Goal: Information Seeking & Learning: Learn about a topic

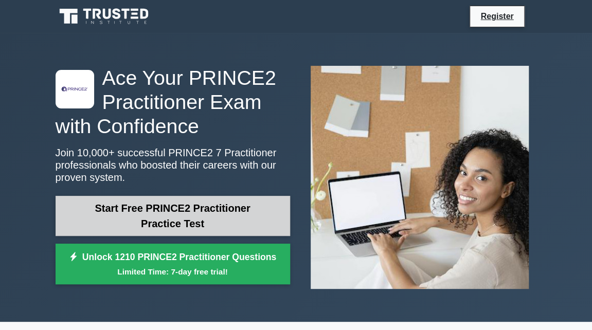
click at [214, 218] on link "Start Free PRINCE2 Practitioner Practice Test" at bounding box center [173, 216] width 235 height 40
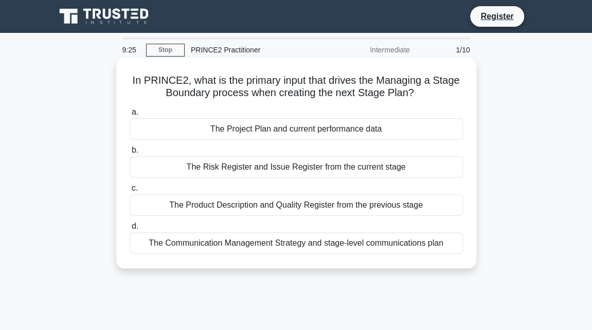
click at [298, 170] on div "The Risk Register and Issue Register from the current stage" at bounding box center [296, 167] width 333 height 22
click at [130, 154] on input "b. The Risk Register and Issue Register from the current stage" at bounding box center [130, 150] width 0 height 7
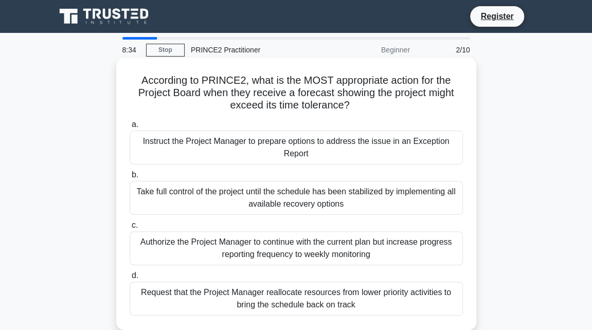
click at [314, 153] on div "Instruct the Project Manager to prepare options to address the issue in an Exce…" at bounding box center [296, 148] width 333 height 34
click at [130, 128] on input "a. Instruct the Project Manager to prepare options to address the issue in an E…" at bounding box center [130, 124] width 0 height 7
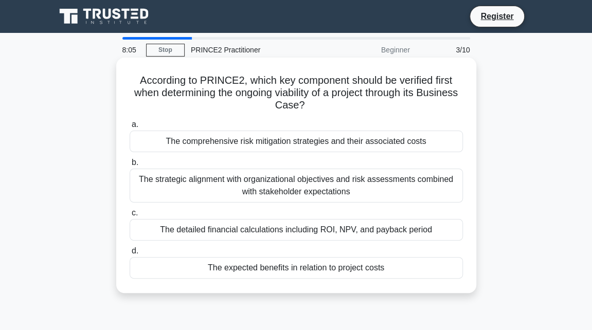
click at [316, 183] on div "The strategic alignment with organizational objectives and risk assessments com…" at bounding box center [296, 186] width 333 height 34
click at [130, 166] on input "b. The strategic alignment with organizational objectives and risk assessments …" at bounding box center [130, 162] width 0 height 7
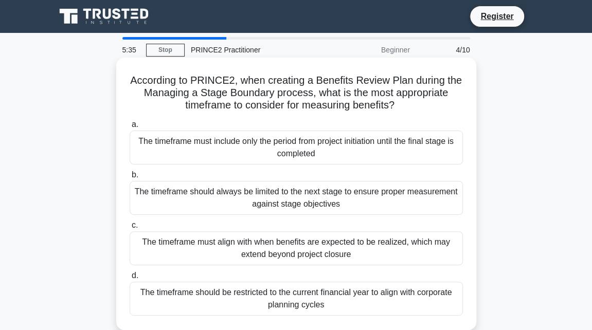
click at [312, 207] on div "The timeframe should always be limited to the next stage to ensure proper measu…" at bounding box center [296, 198] width 333 height 34
click at [130, 179] on input "b. The timeframe should always be limited to the next stage to ensure proper me…" at bounding box center [130, 175] width 0 height 7
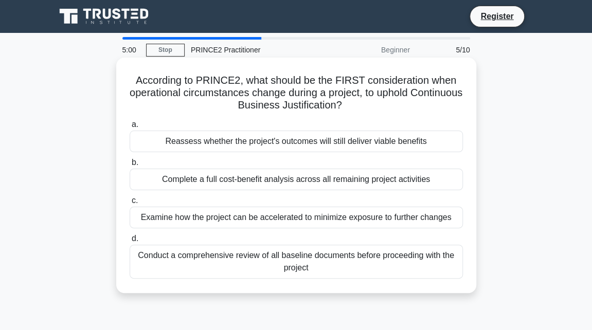
click at [290, 149] on div "Reassess whether the project's outcomes will still deliver viable benefits" at bounding box center [296, 142] width 333 height 22
click at [130, 128] on input "a. Reassess whether the project's outcomes will still deliver viable benefits" at bounding box center [130, 124] width 0 height 7
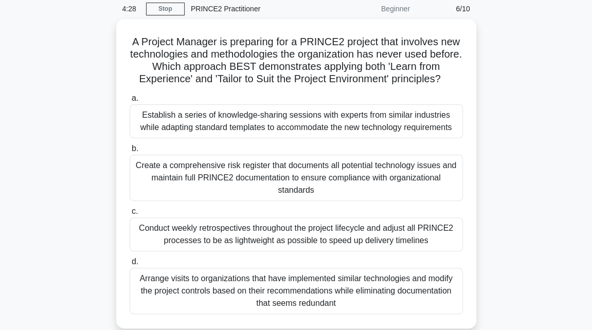
scroll to position [28, 0]
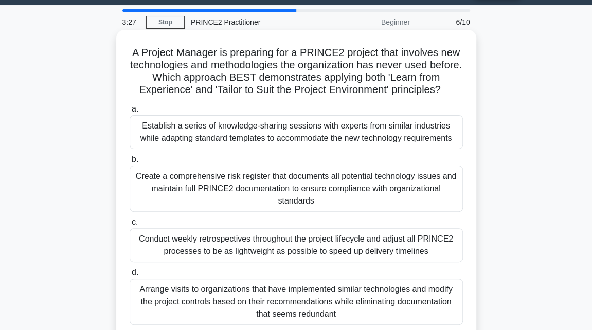
click at [418, 300] on div "Arrange visits to organizations that have implemented similar technologies and …" at bounding box center [296, 302] width 333 height 46
click at [130, 276] on input "d. Arrange visits to organizations that have implemented similar technologies a…" at bounding box center [130, 273] width 0 height 7
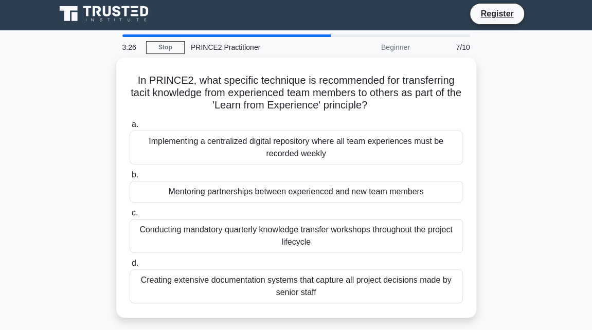
scroll to position [0, 0]
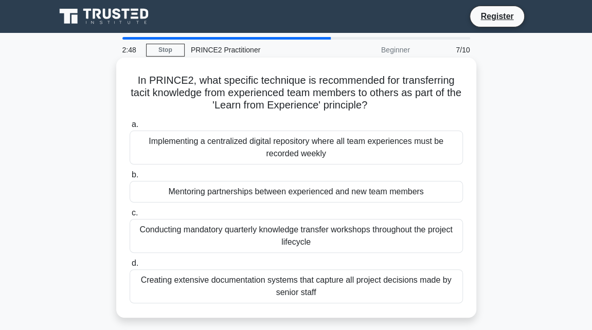
click at [322, 159] on div "Implementing a centralized digital repository where all team experiences must b…" at bounding box center [296, 148] width 333 height 34
click at [130, 128] on input "a. Implementing a centralized digital repository where all team experiences mus…" at bounding box center [130, 124] width 0 height 7
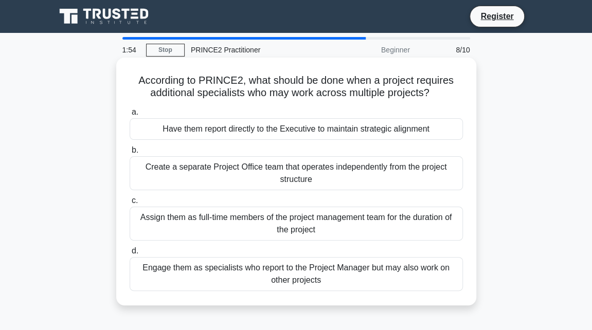
click at [295, 274] on div "Engage them as specialists who report to the Project Manager but may also work …" at bounding box center [296, 274] width 333 height 34
click at [130, 255] on input "d. Engage them as specialists who report to the Project Manager but may also wo…" at bounding box center [130, 251] width 0 height 7
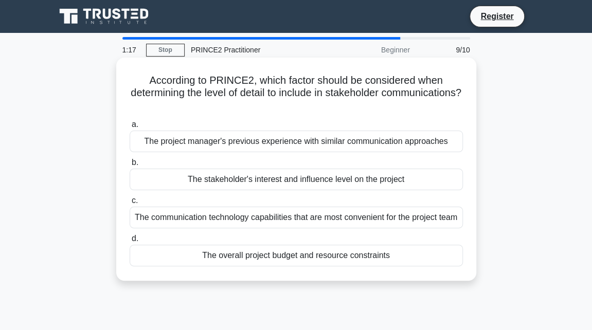
click at [226, 220] on div "The communication technology capabilities that are most convenient for the proj…" at bounding box center [296, 218] width 333 height 22
click at [130, 204] on input "c. The communication technology capabilities that are most convenient for the p…" at bounding box center [130, 201] width 0 height 7
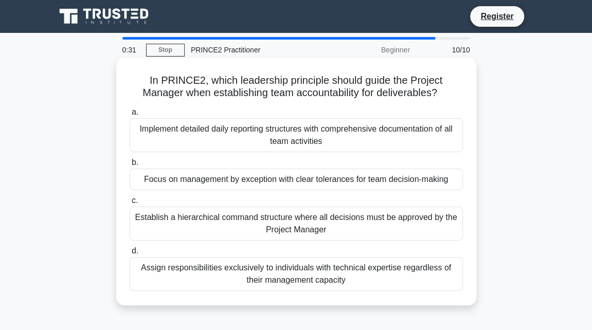
click at [261, 133] on div "Implement detailed daily reporting structures with comprehensive documentation …" at bounding box center [296, 135] width 333 height 34
click at [130, 116] on input "a. Implement detailed daily reporting structures with comprehensive documentati…" at bounding box center [130, 112] width 0 height 7
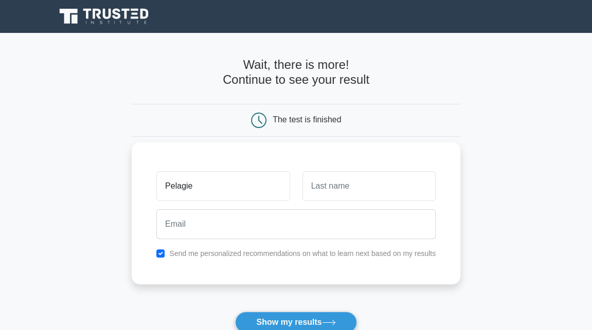
type input "Pelagie"
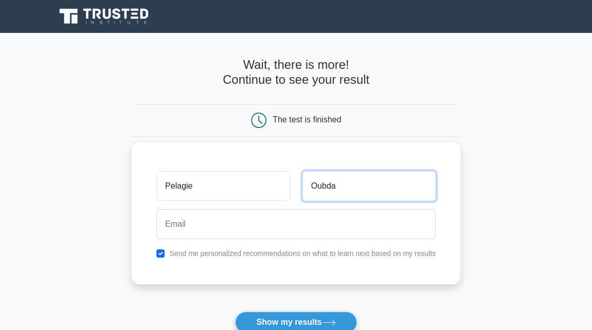
type input "Oubda"
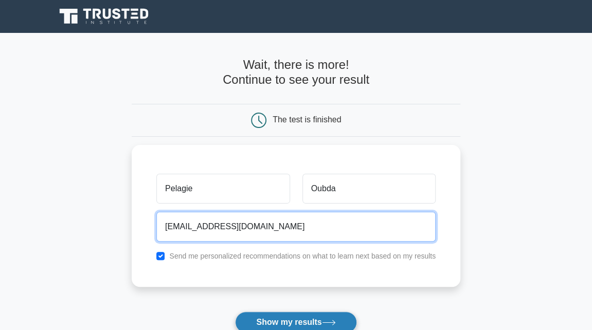
type input "bamospela@yahoo.fr"
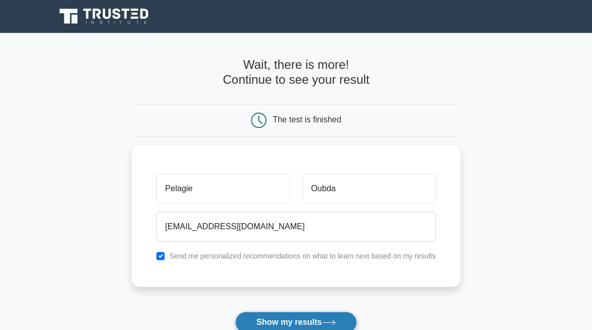
click at [312, 325] on button "Show my results" at bounding box center [295, 323] width 121 height 22
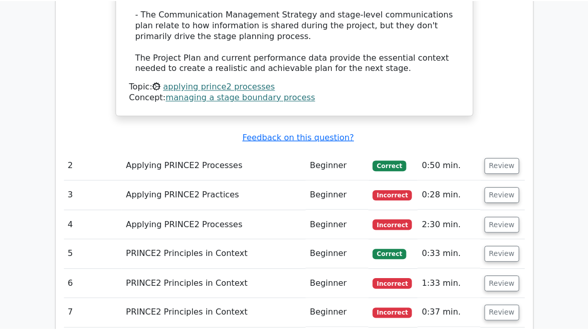
scroll to position [1279, 0]
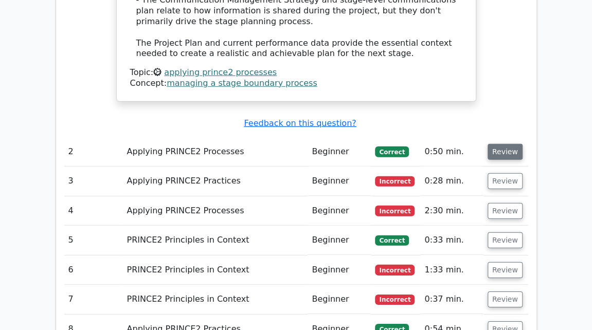
click at [500, 144] on button "Review" at bounding box center [505, 152] width 35 height 16
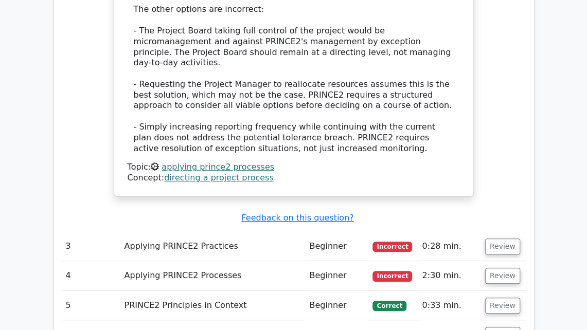
scroll to position [1874, 0]
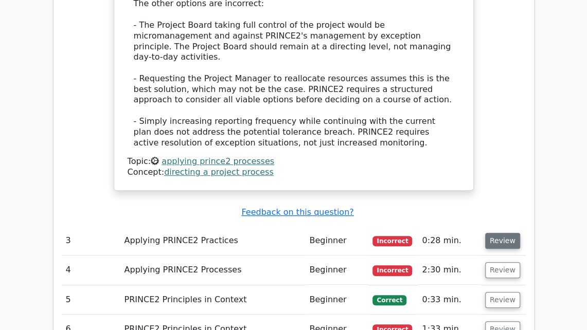
click at [501, 233] on button "Review" at bounding box center [502, 241] width 35 height 16
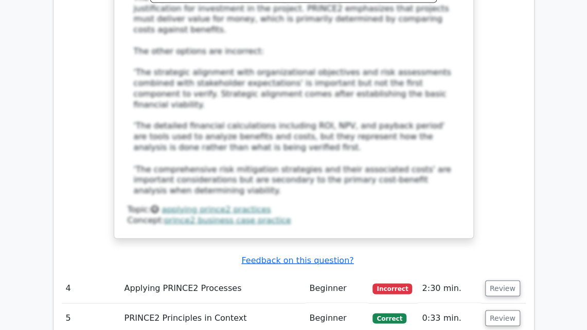
scroll to position [2392, 0]
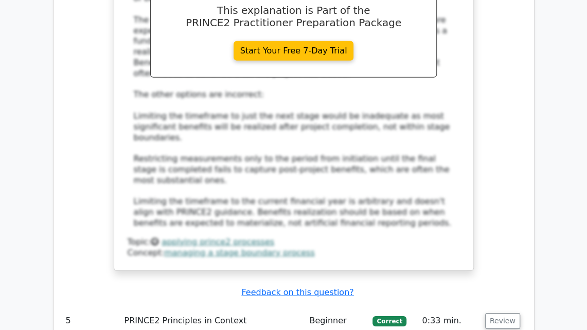
scroll to position [3122, 0]
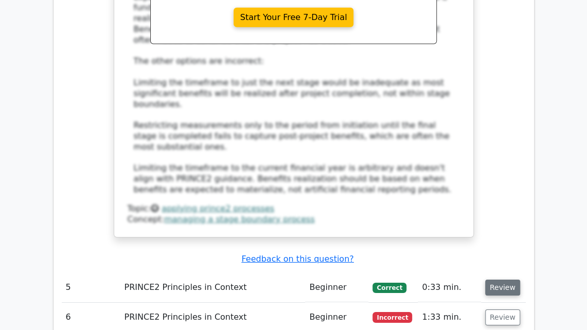
click at [496, 280] on button "Review" at bounding box center [502, 288] width 35 height 16
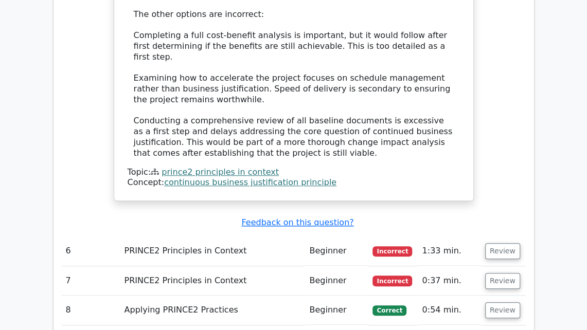
scroll to position [3798, 0]
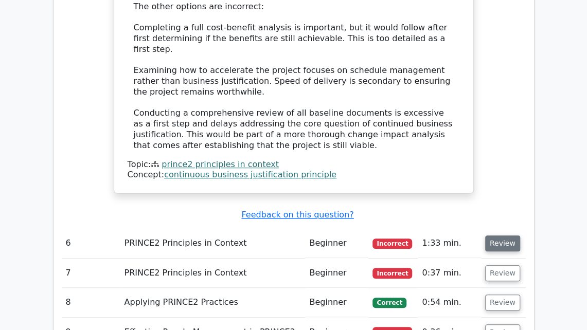
click at [499, 236] on button "Review" at bounding box center [502, 244] width 35 height 16
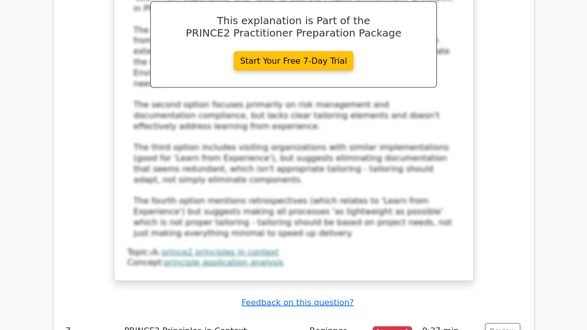
scroll to position [4456, 0]
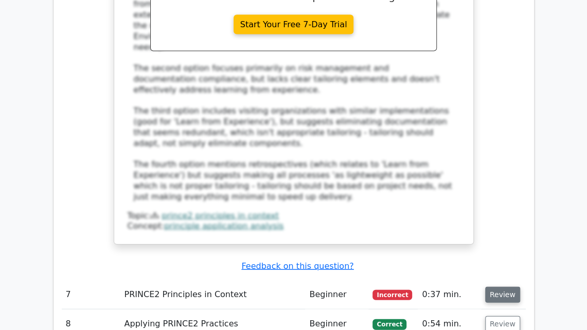
click at [493, 287] on button "Review" at bounding box center [502, 295] width 35 height 16
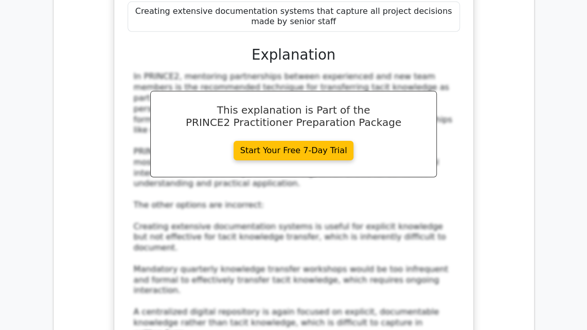
scroll to position [4977, 0]
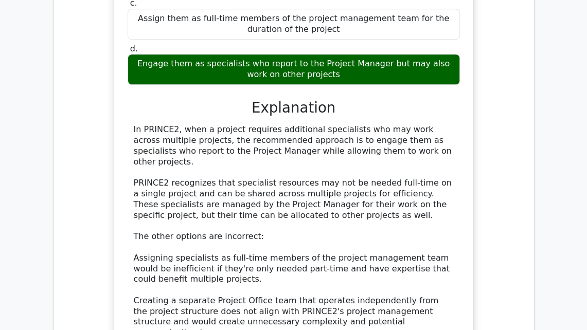
scroll to position [5600, 0]
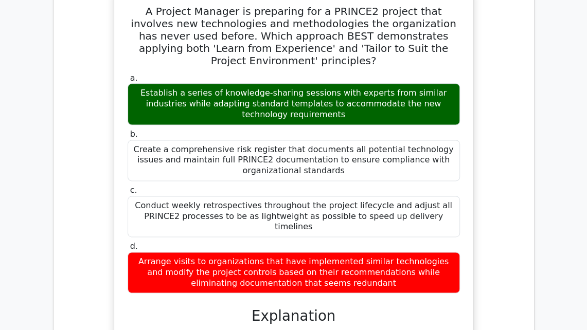
scroll to position [4050, 0]
